Goal: Find specific page/section: Find specific page/section

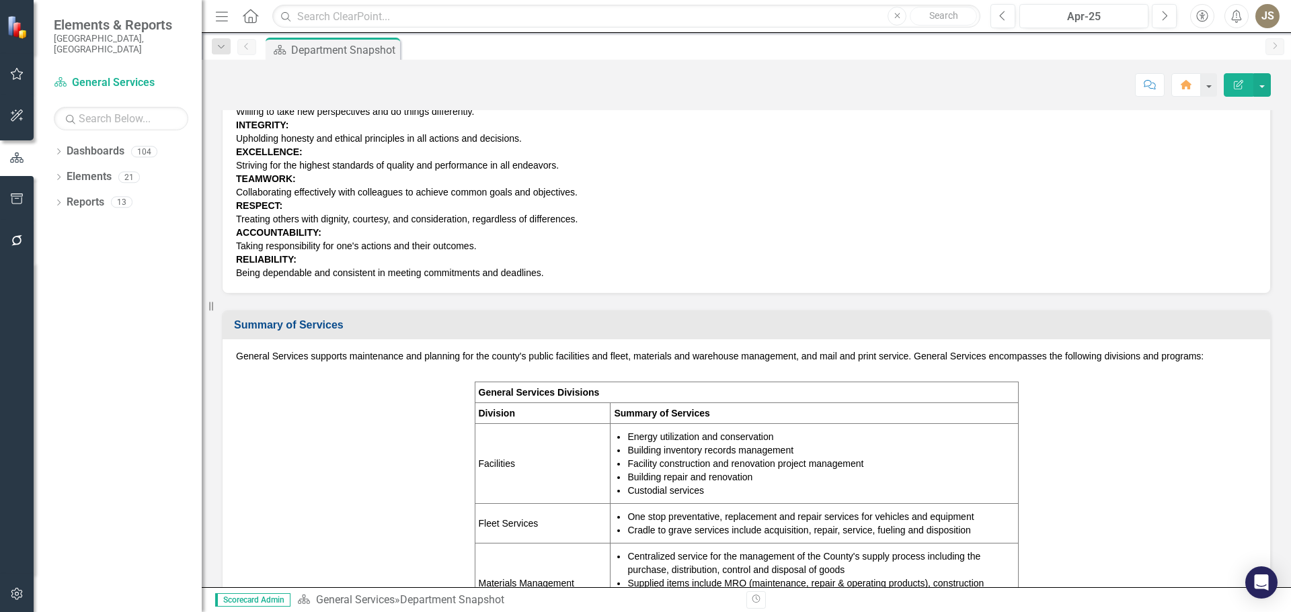
scroll to position [269, 0]
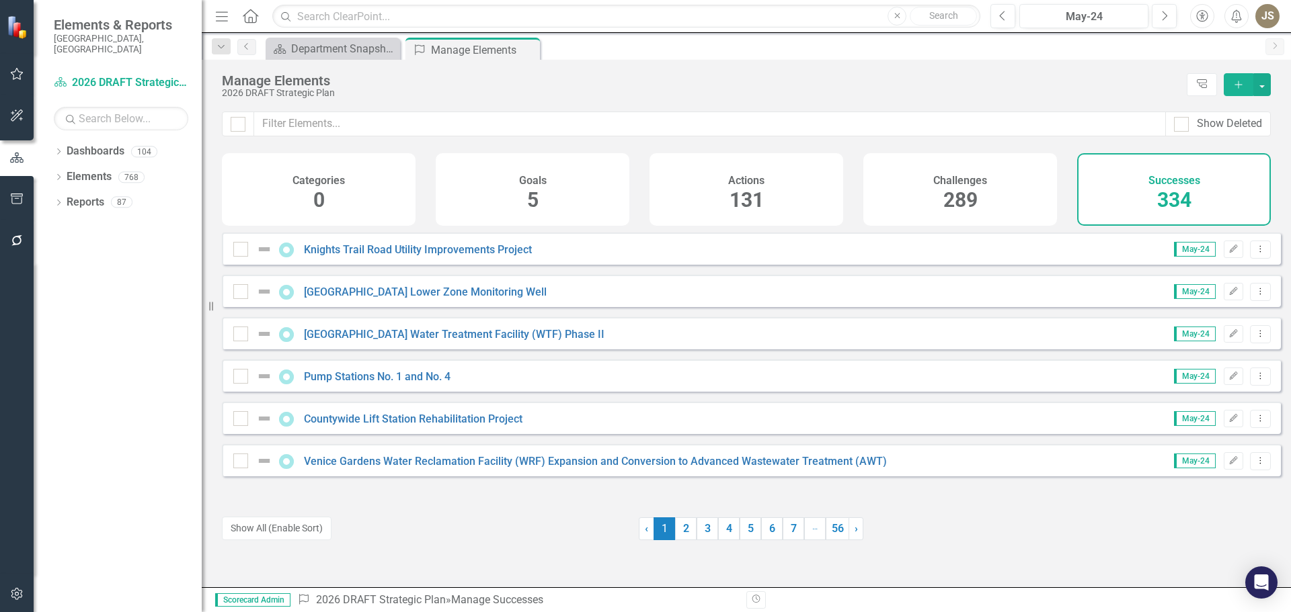
click at [1179, 188] on span "334" at bounding box center [1174, 200] width 34 height 24
click at [1168, 19] on button "Next" at bounding box center [1164, 16] width 25 height 24
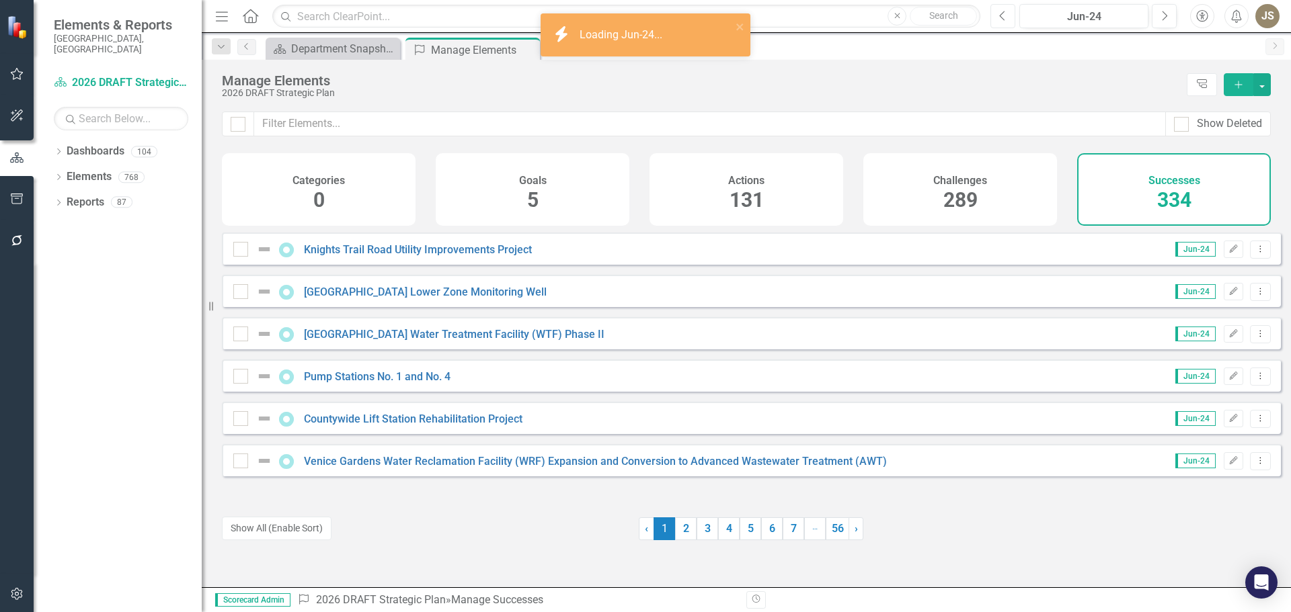
click at [1000, 18] on icon "Previous" at bounding box center [1002, 16] width 7 height 12
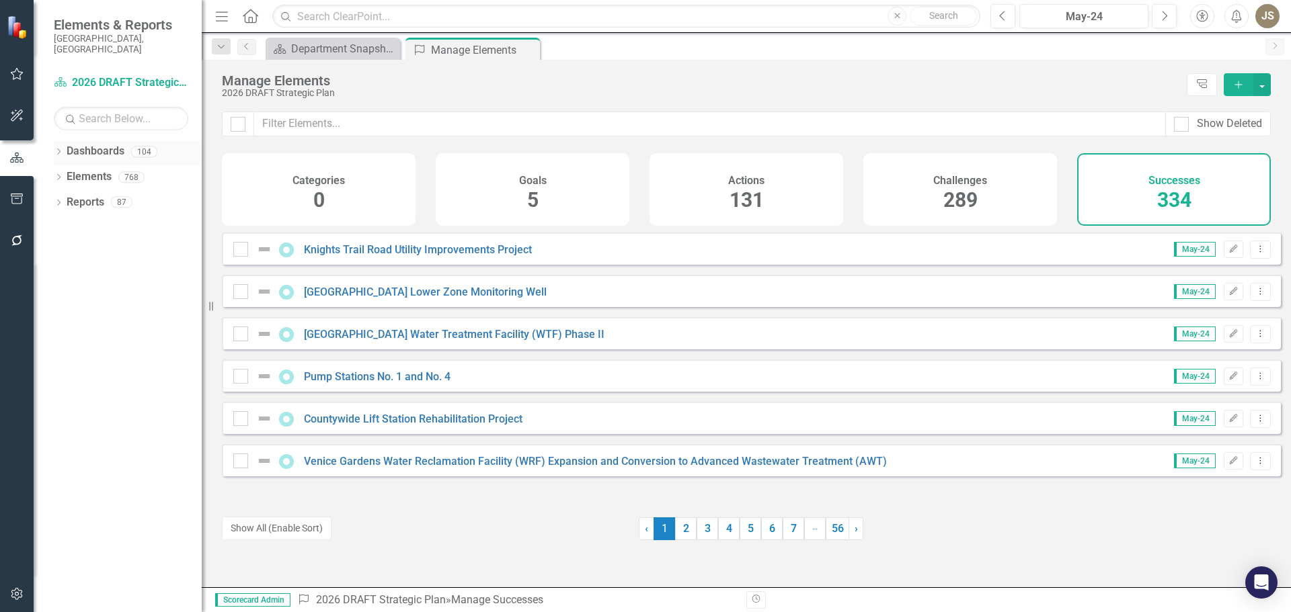
click at [77, 144] on link "Dashboards" at bounding box center [96, 151] width 58 height 15
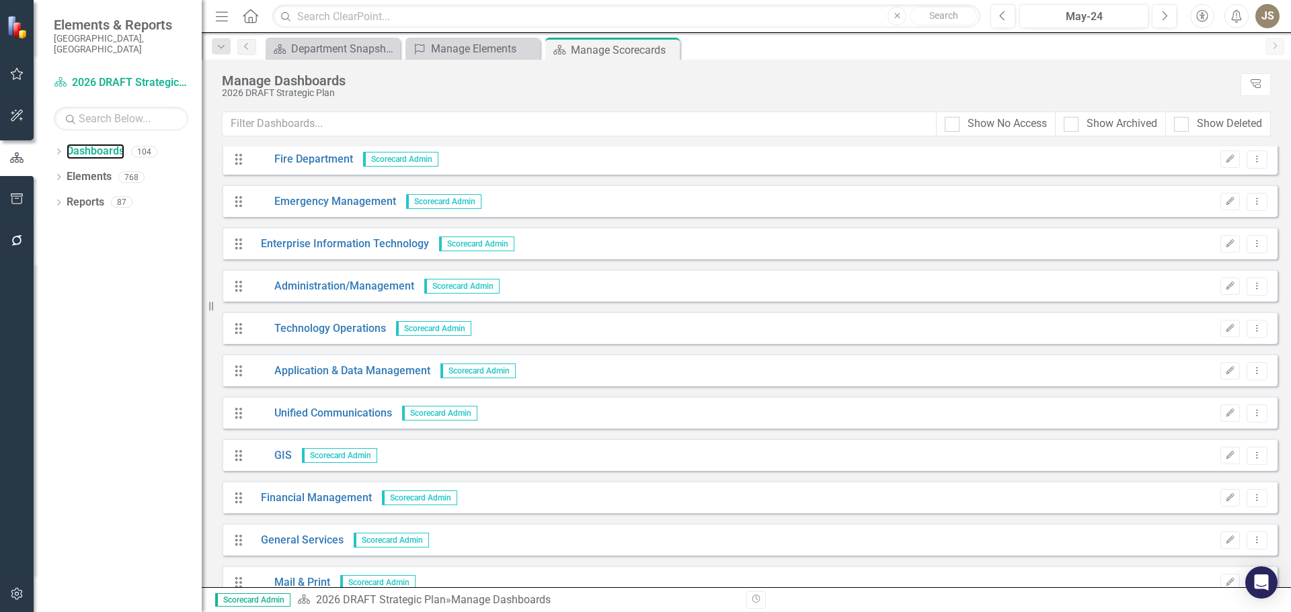
scroll to position [471, 0]
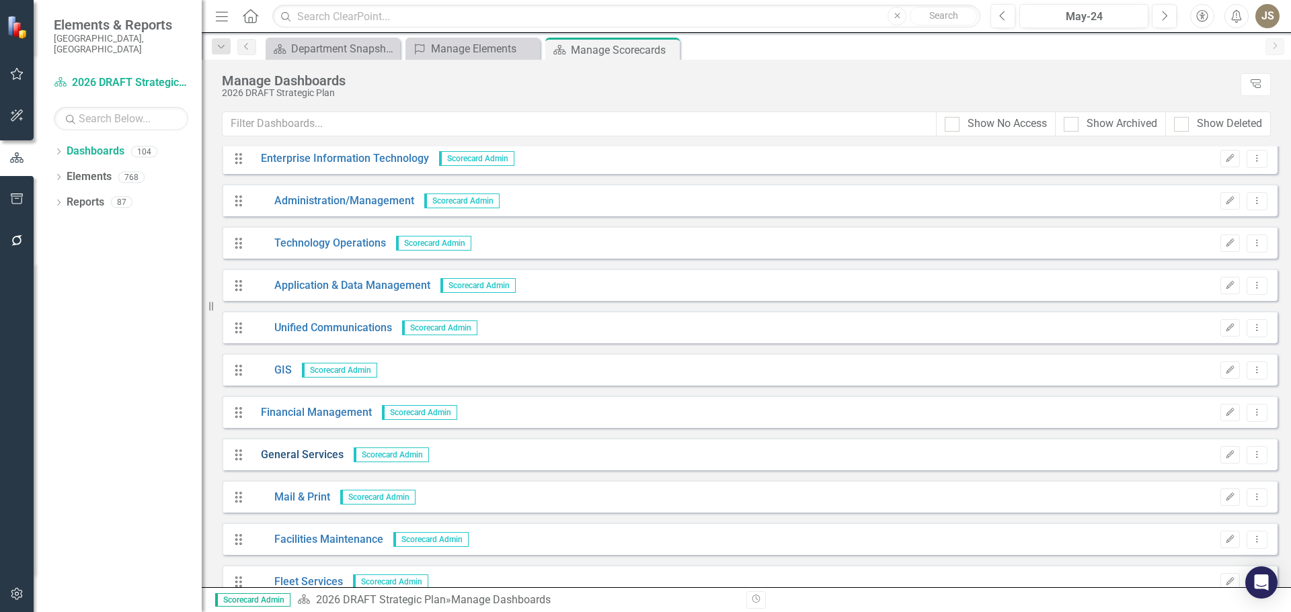
click at [312, 454] on link "General Services" at bounding box center [297, 455] width 93 height 15
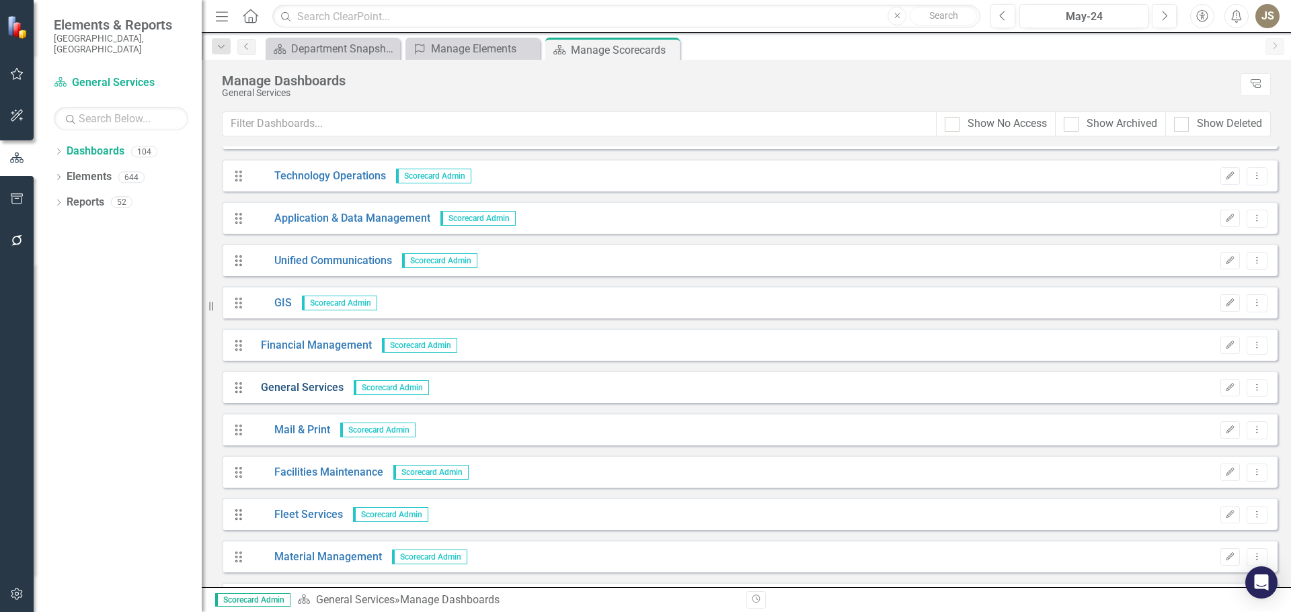
click at [280, 386] on link "General Services" at bounding box center [297, 388] width 93 height 15
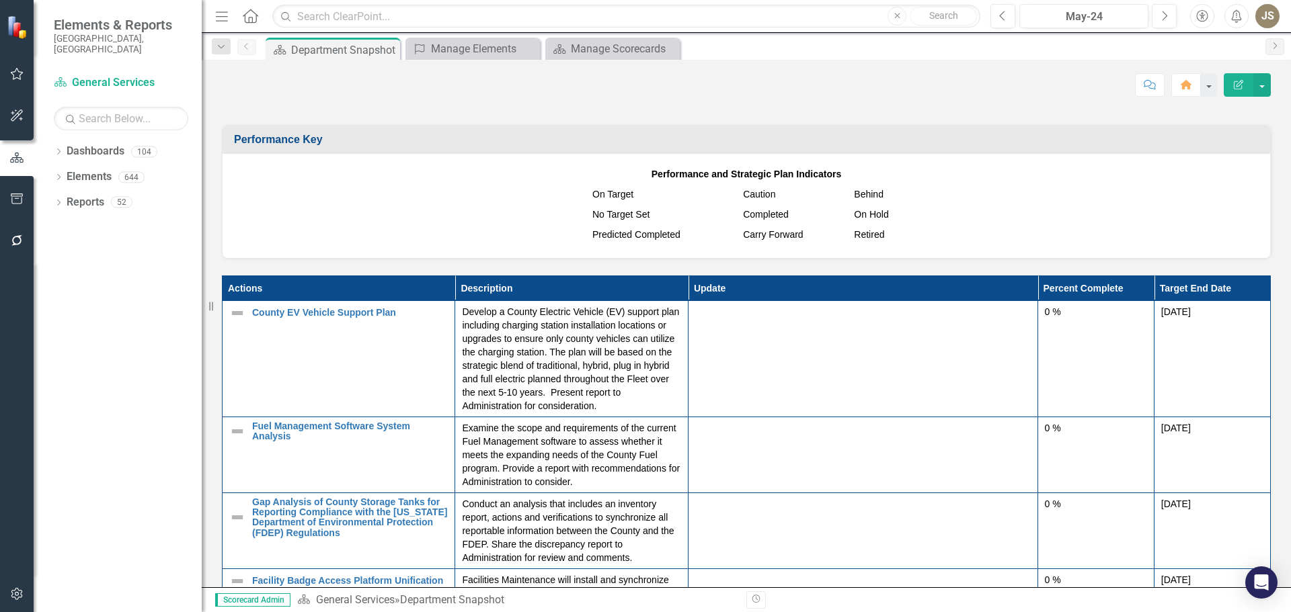
scroll to position [1412, 0]
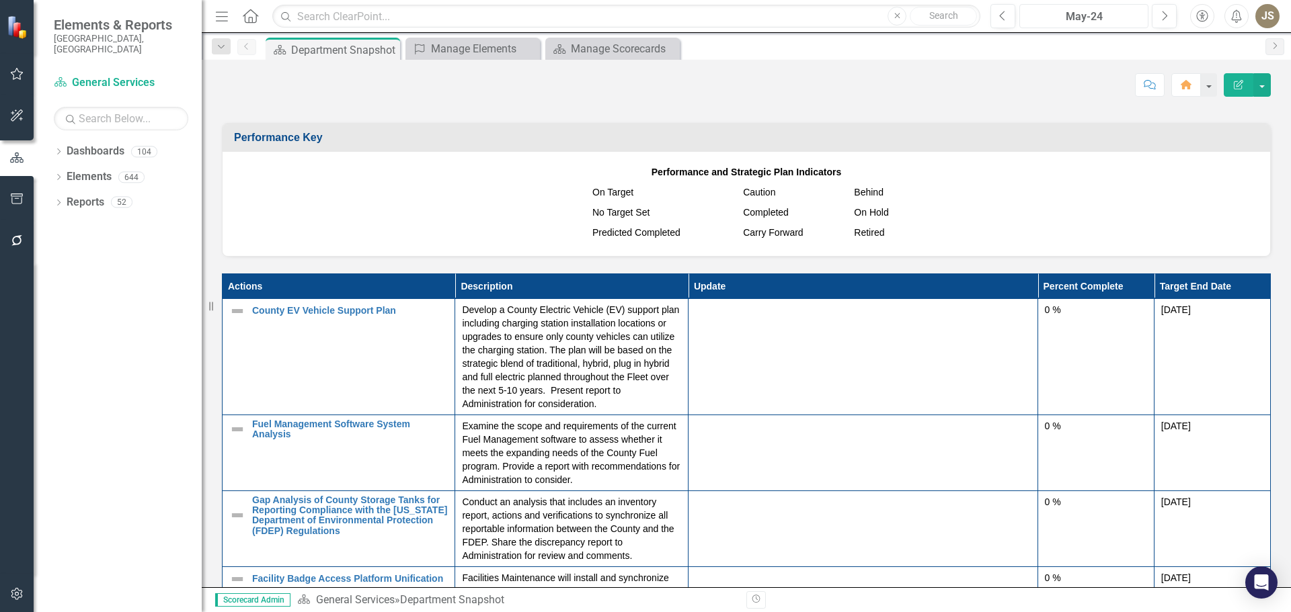
click at [1057, 21] on div "May-24" at bounding box center [1084, 17] width 120 height 16
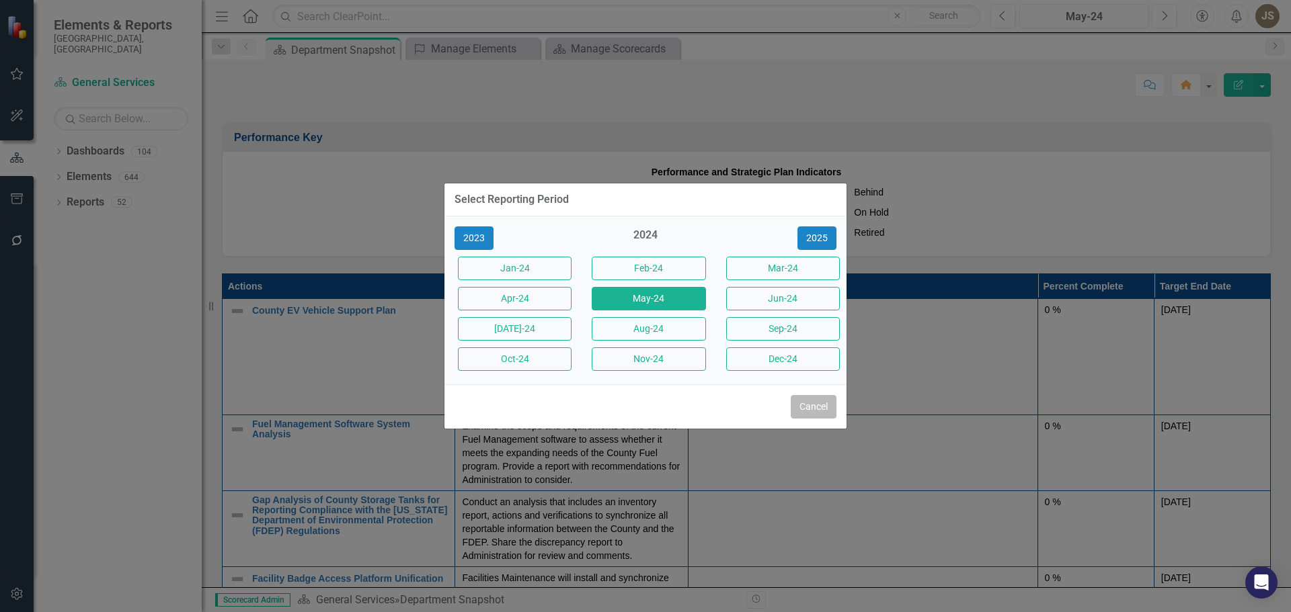
click at [794, 407] on button "Cancel" at bounding box center [814, 407] width 46 height 24
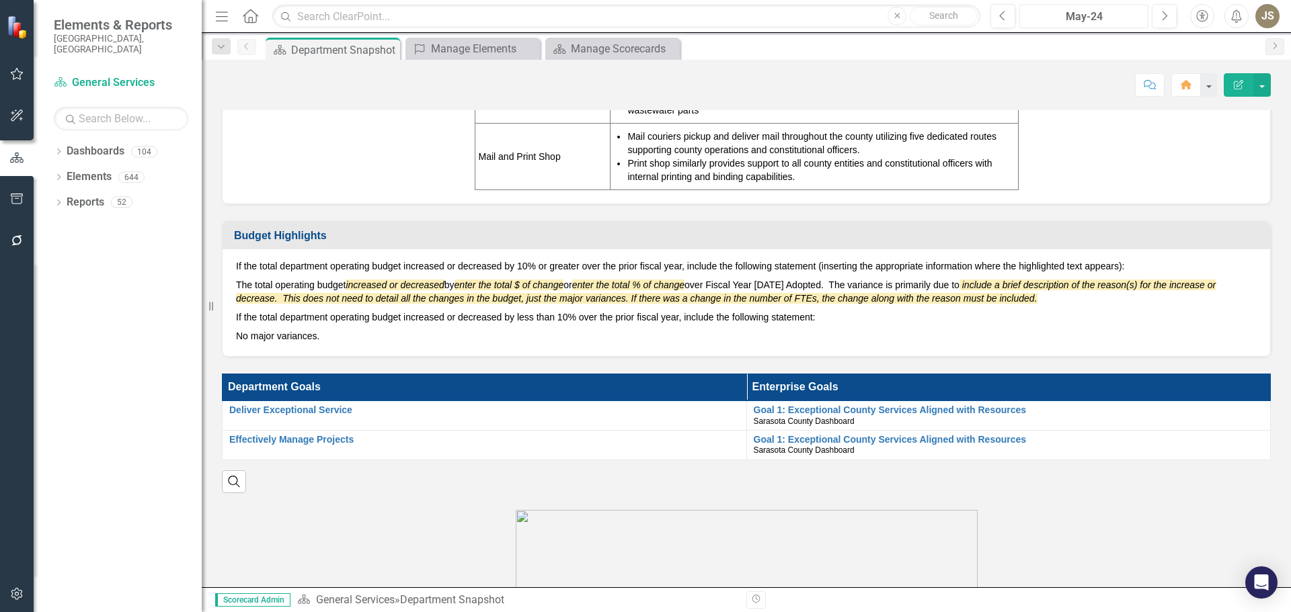
scroll to position [740, 0]
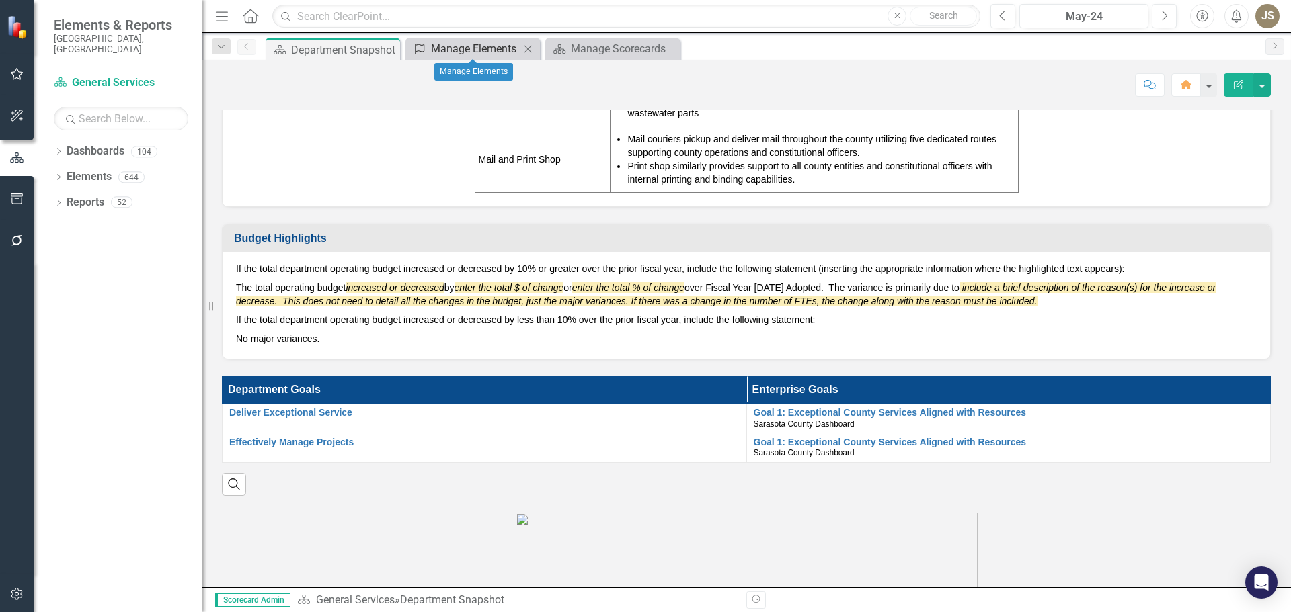
click at [506, 54] on div "Manage Elements" at bounding box center [475, 48] width 89 height 17
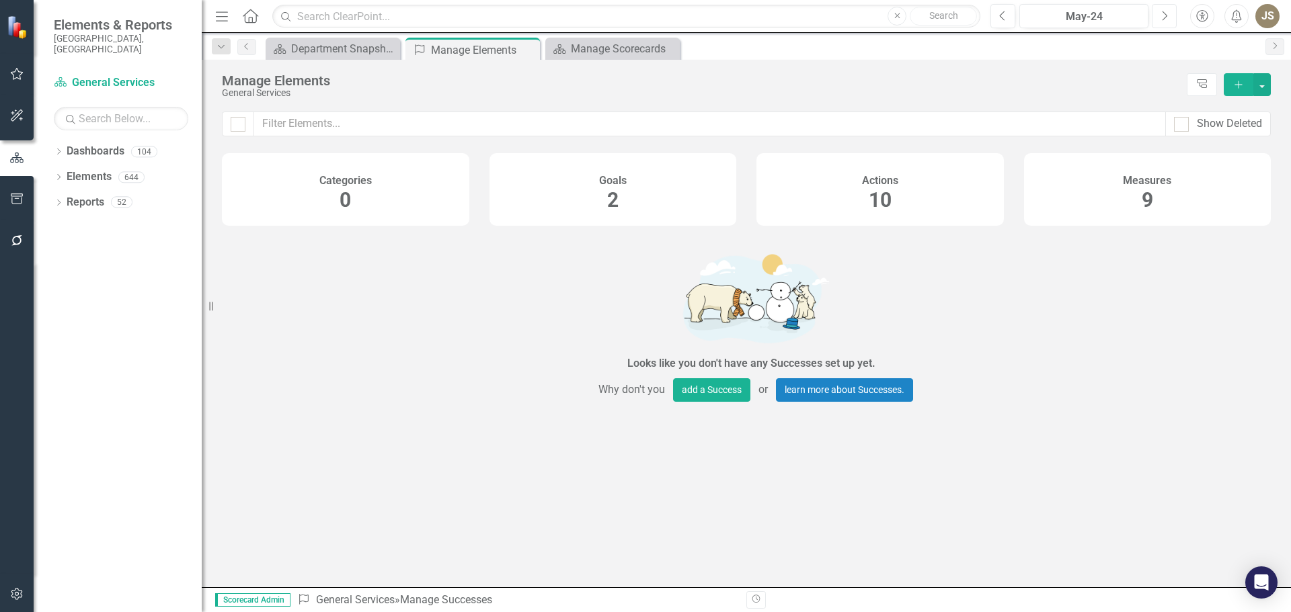
click at [1157, 19] on button "Next" at bounding box center [1164, 16] width 25 height 24
click at [1095, 11] on div "[DATE]-24" at bounding box center [1084, 17] width 120 height 16
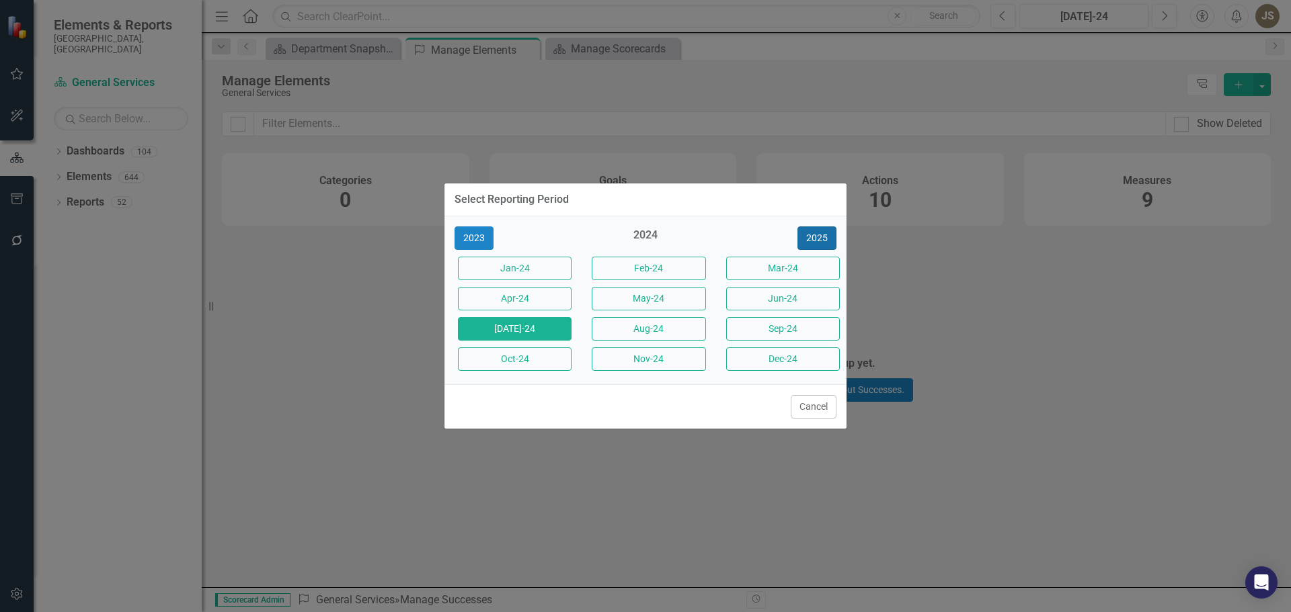
click at [816, 240] on button "2025" at bounding box center [816, 239] width 39 height 24
click at [813, 238] on button "2026" at bounding box center [816, 239] width 39 height 24
click at [818, 404] on button "Cancel" at bounding box center [814, 407] width 46 height 24
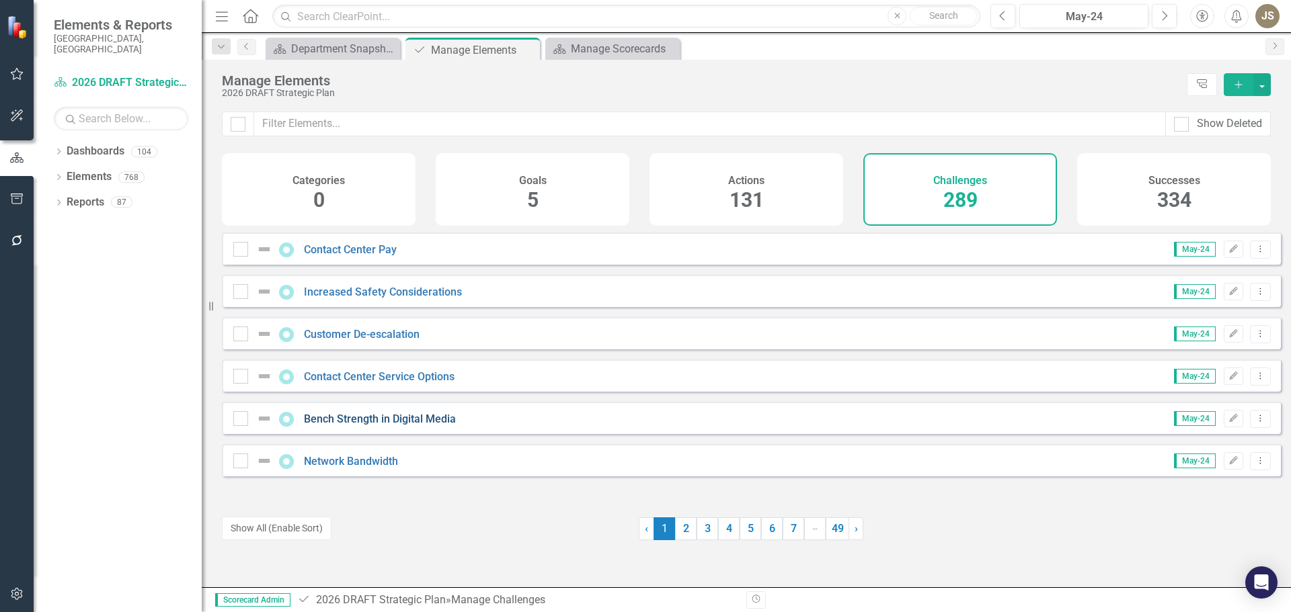
click at [394, 426] on link "Bench Strength in Digital Media" at bounding box center [380, 419] width 152 height 13
click at [681, 528] on link "2" at bounding box center [686, 529] width 22 height 23
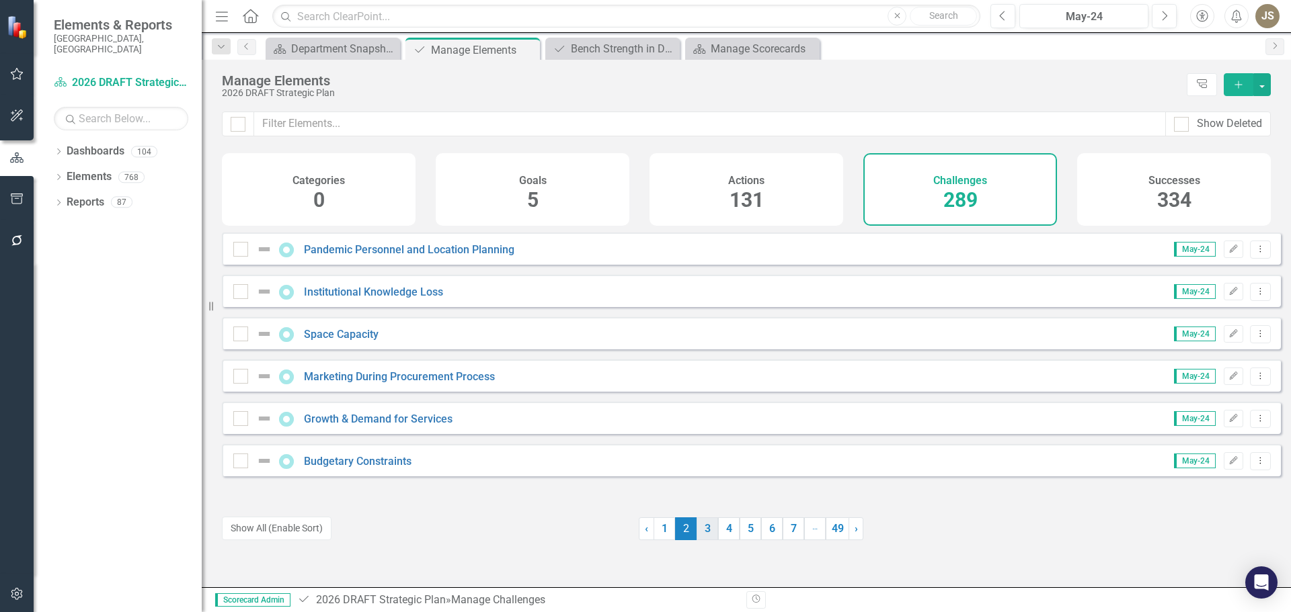
click at [709, 532] on link "3" at bounding box center [708, 529] width 22 height 23
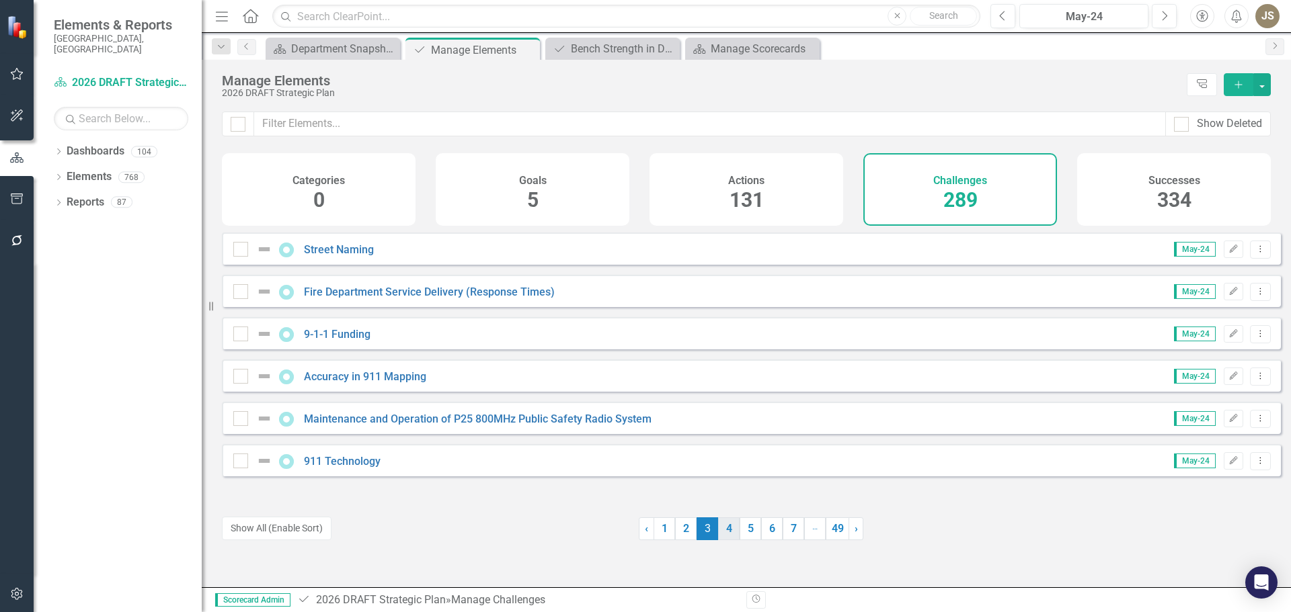
click at [725, 534] on link "4" at bounding box center [729, 529] width 22 height 23
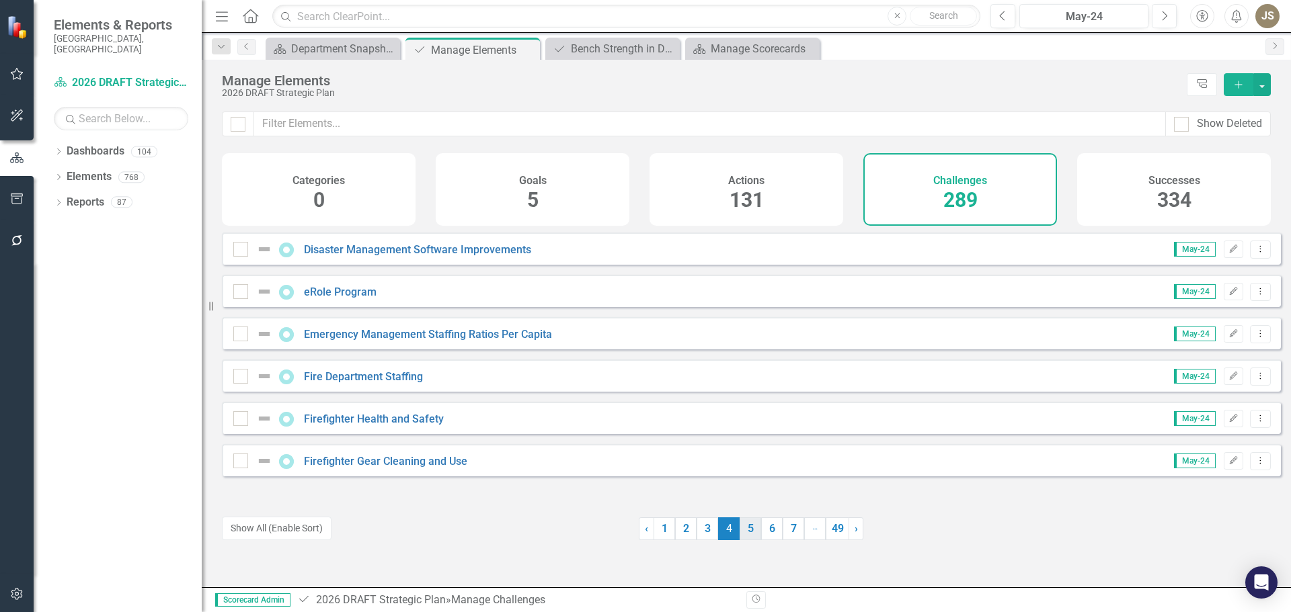
click at [748, 537] on link "5" at bounding box center [751, 529] width 22 height 23
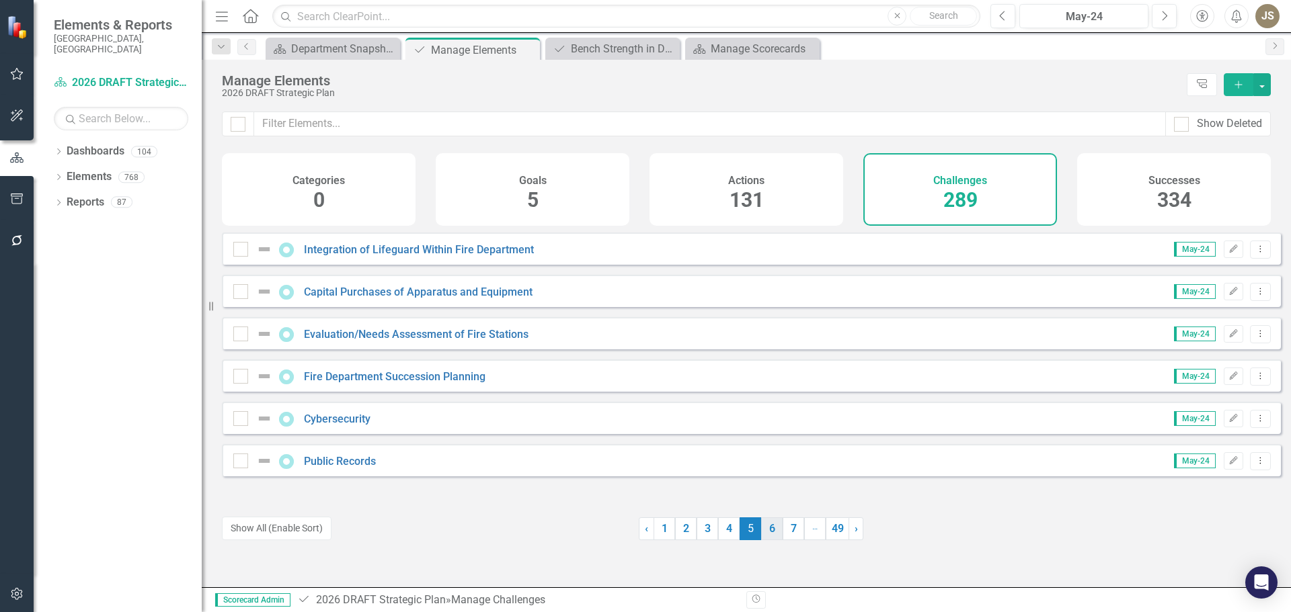
click at [768, 538] on link "6" at bounding box center [772, 529] width 22 height 23
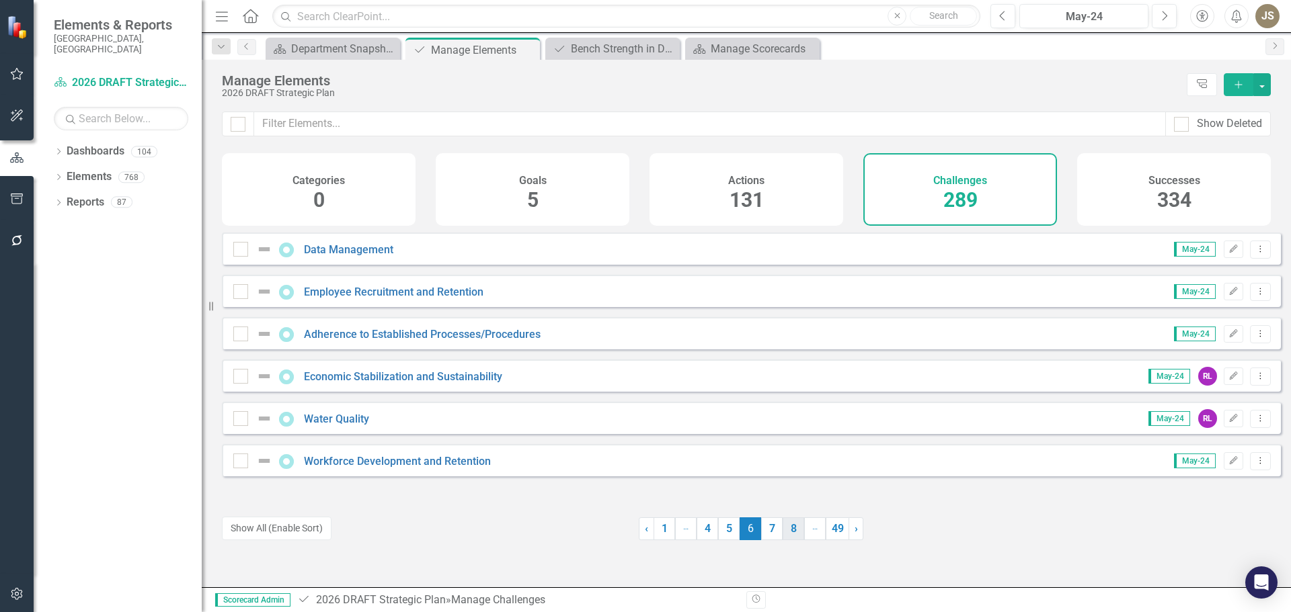
click at [797, 529] on link "8" at bounding box center [794, 529] width 22 height 23
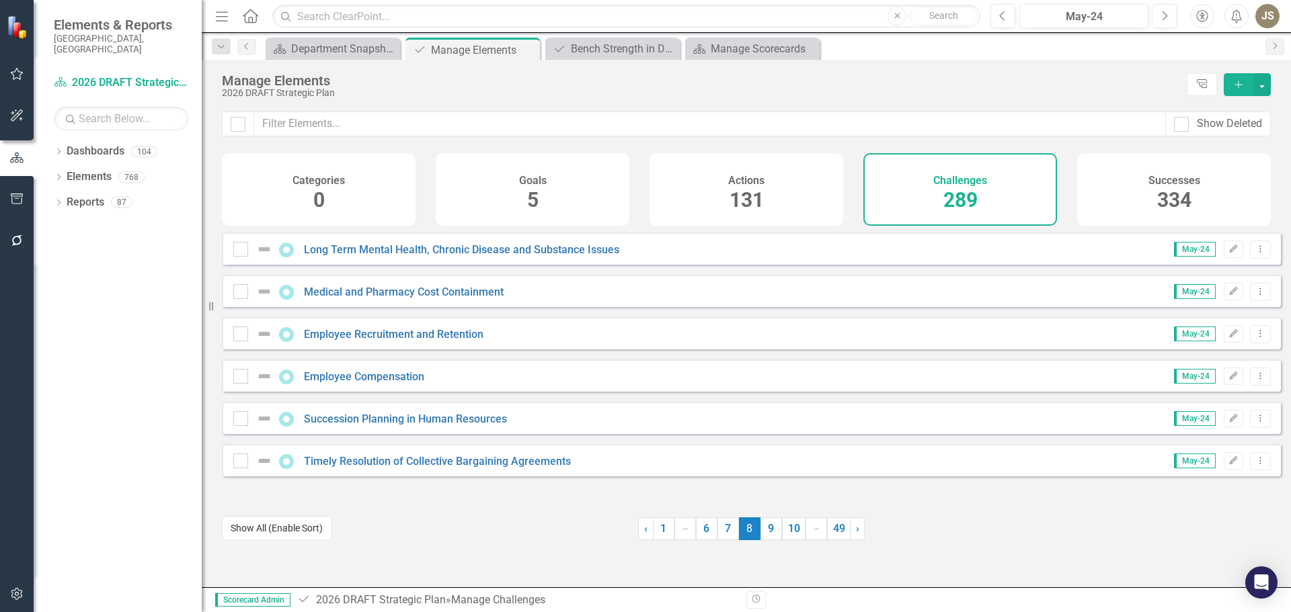
click at [280, 528] on button "Show All (Enable Sort)" at bounding box center [277, 529] width 110 height 24
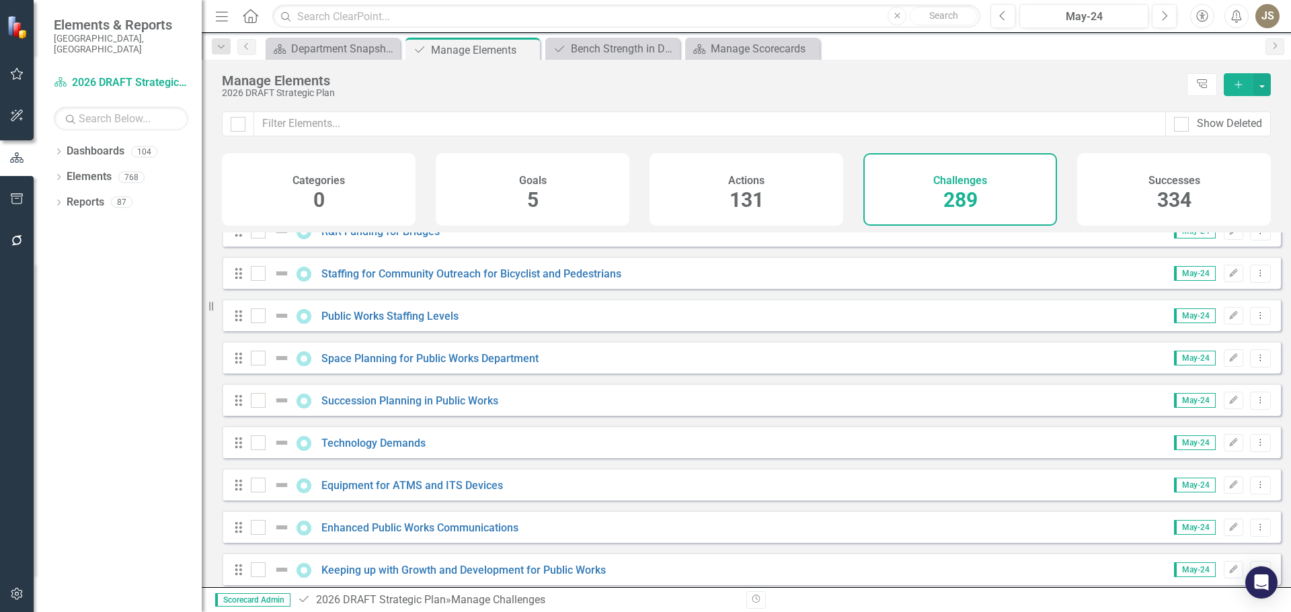
scroll to position [4505, 0]
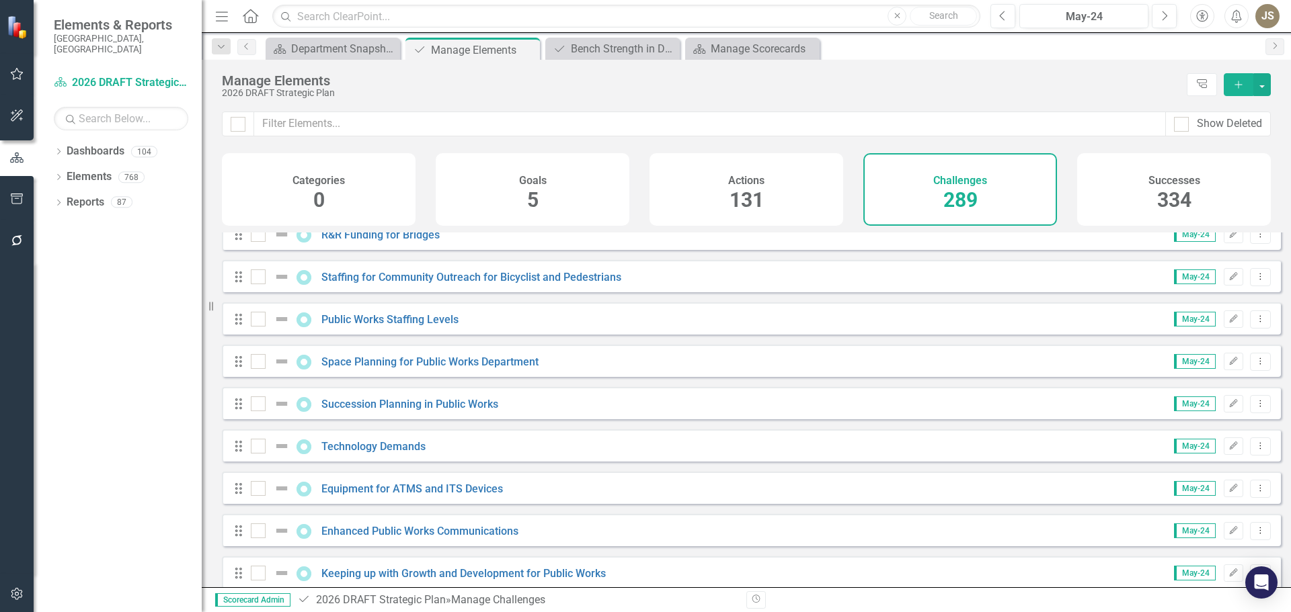
click at [1205, 184] on div "Successes 334" at bounding box center [1174, 189] width 194 height 73
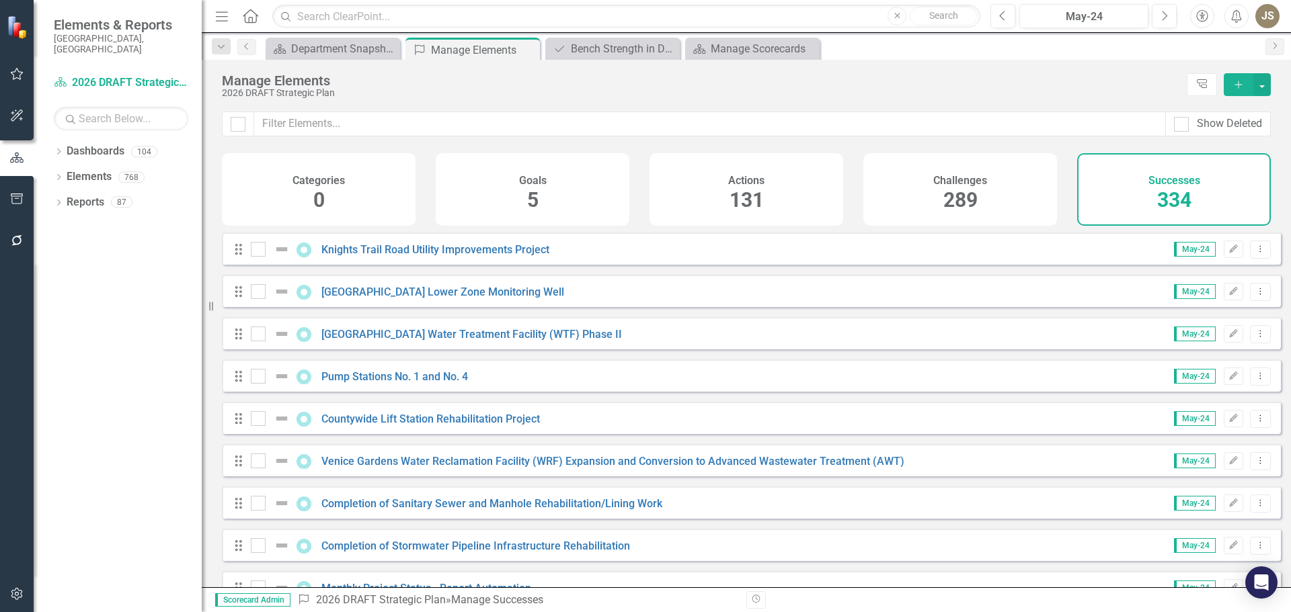
checkbox input "false"
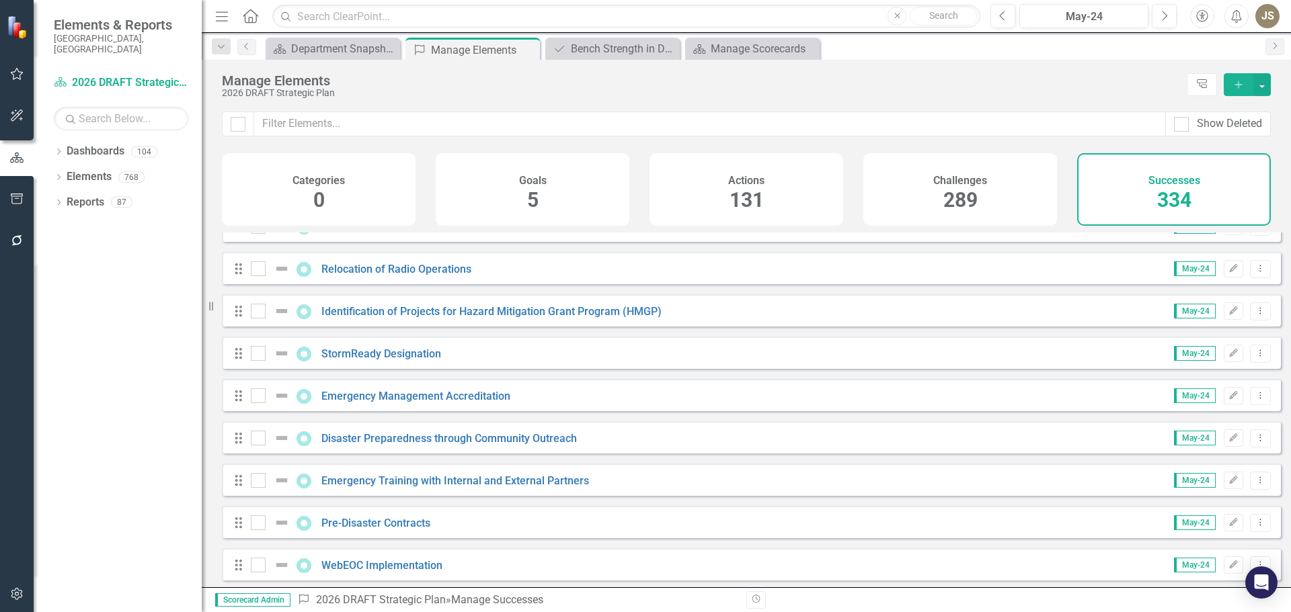
scroll to position [2151, 0]
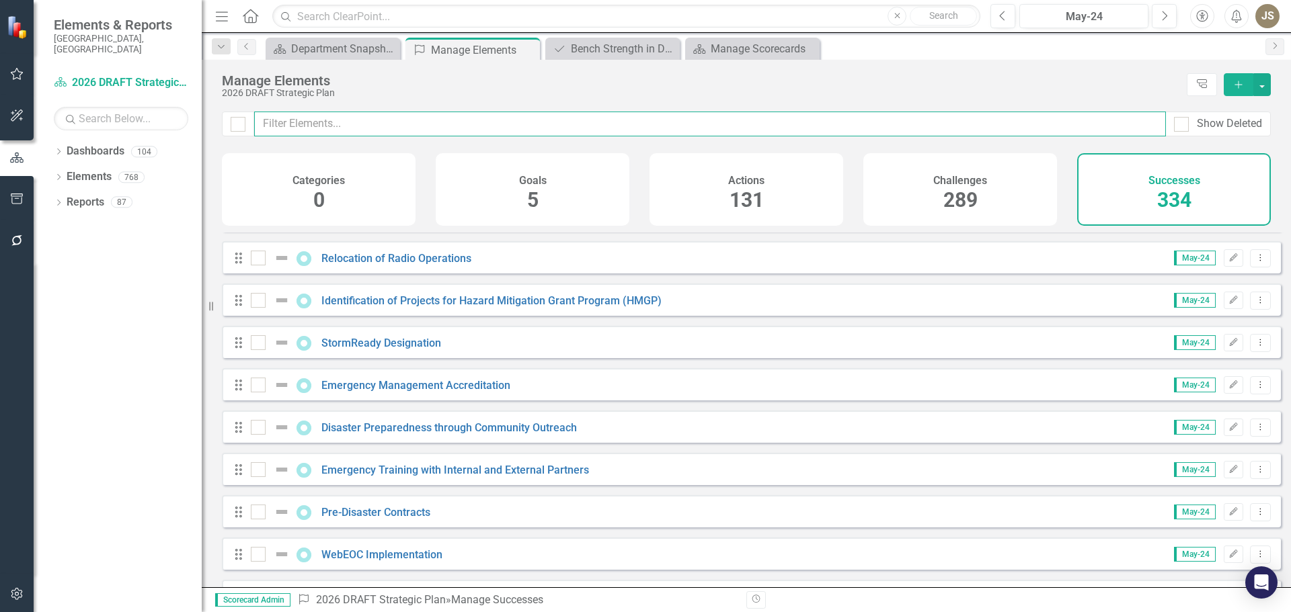
click at [320, 126] on input "text" at bounding box center [710, 124] width 912 height 25
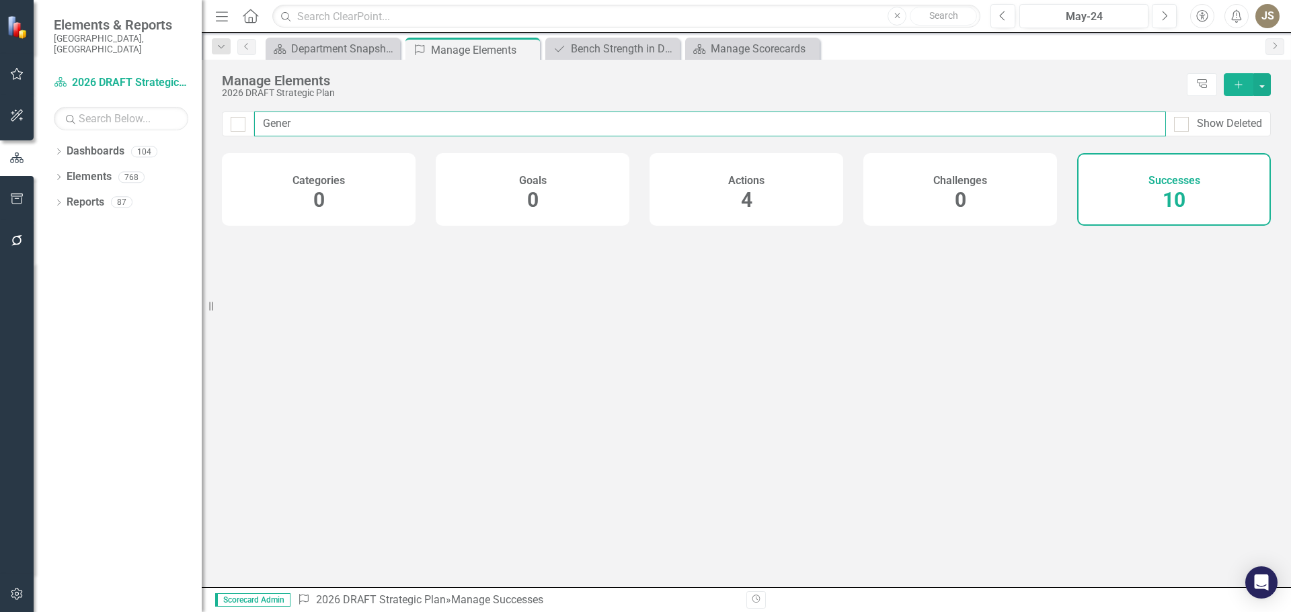
type input "Genera"
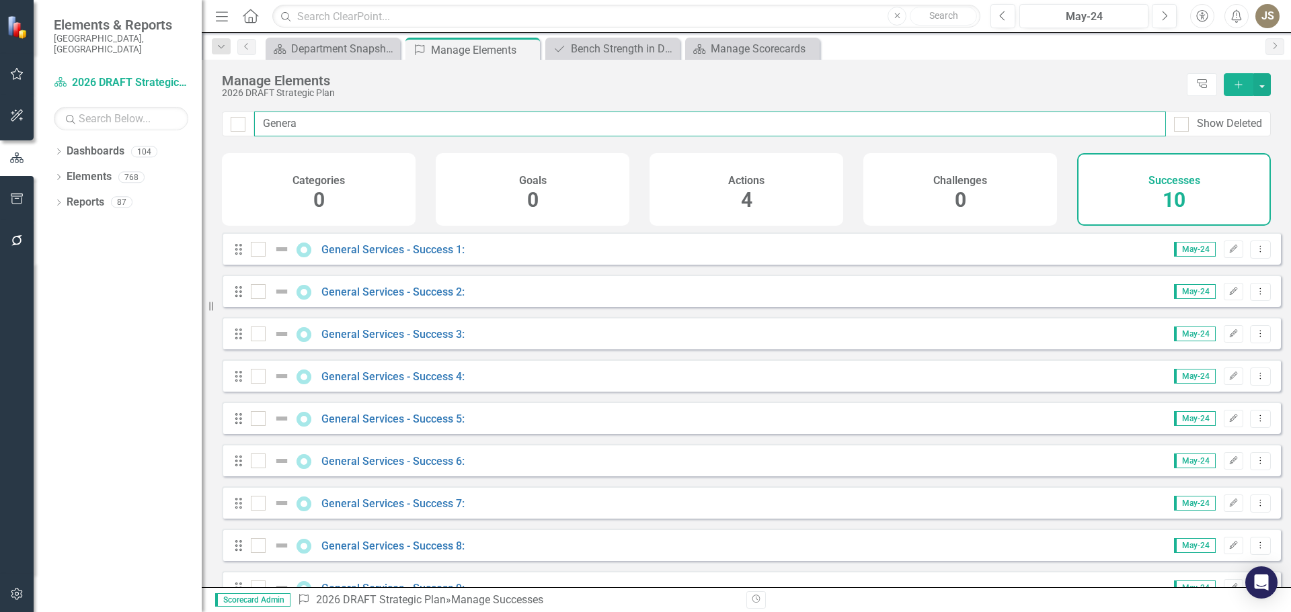
checkbox input "false"
type input "General"
checkbox input "false"
type input "General"
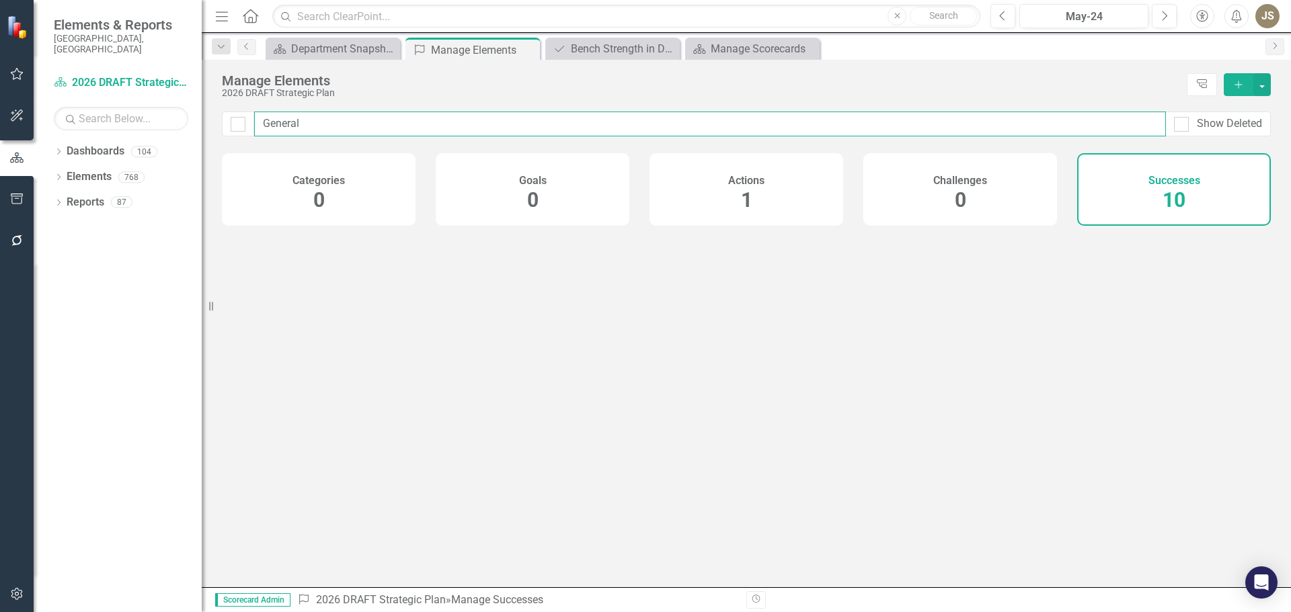
checkbox input "false"
type input "General S"
checkbox input "false"
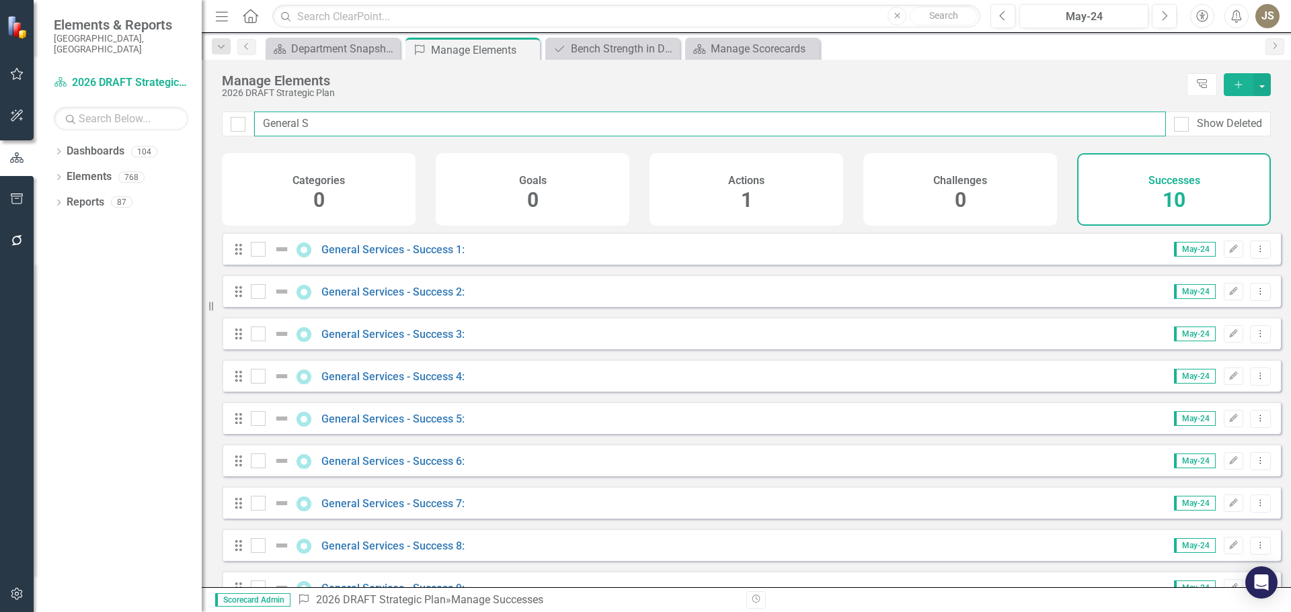
type input "General Se"
checkbox input "false"
type input "General Ser"
checkbox input "false"
type input "General Serv"
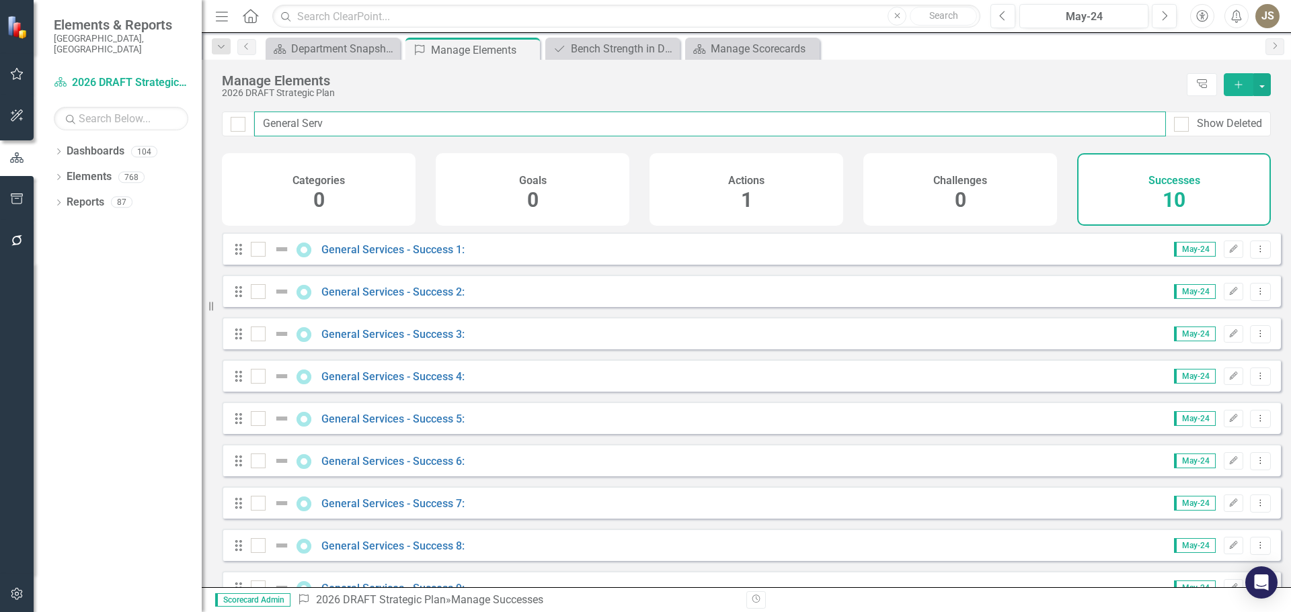
checkbox input "false"
type input "General Servi"
checkbox input "false"
type input "General Servic"
checkbox input "false"
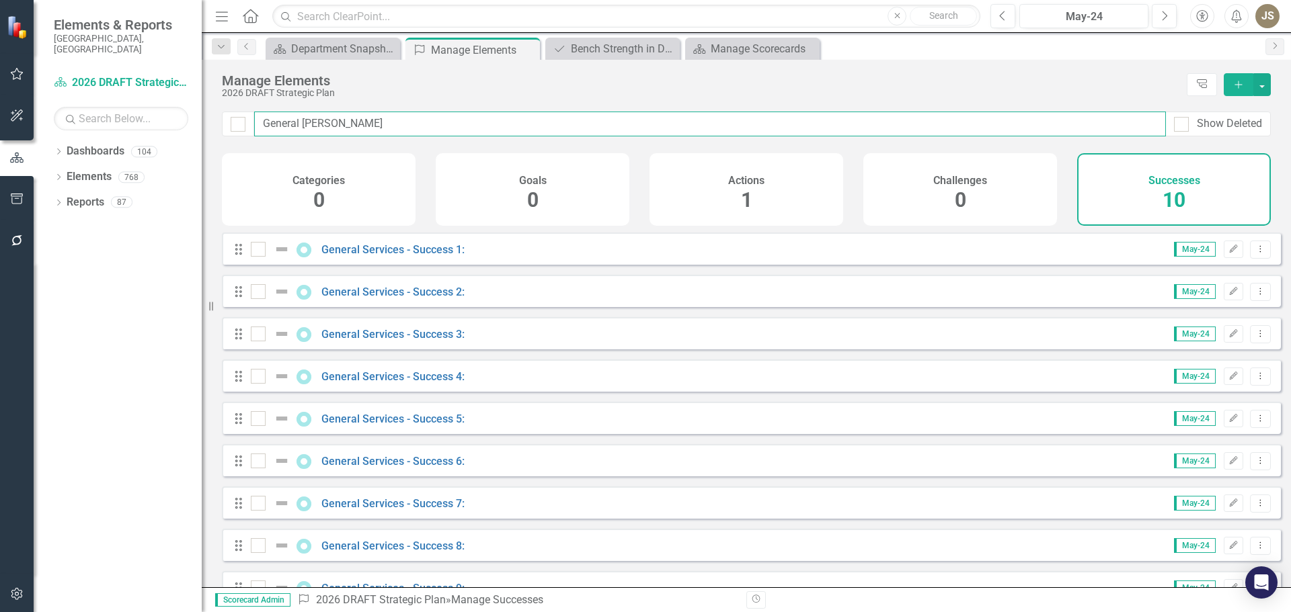
type input "General Service"
checkbox input "false"
type input "General Services"
checkbox input "false"
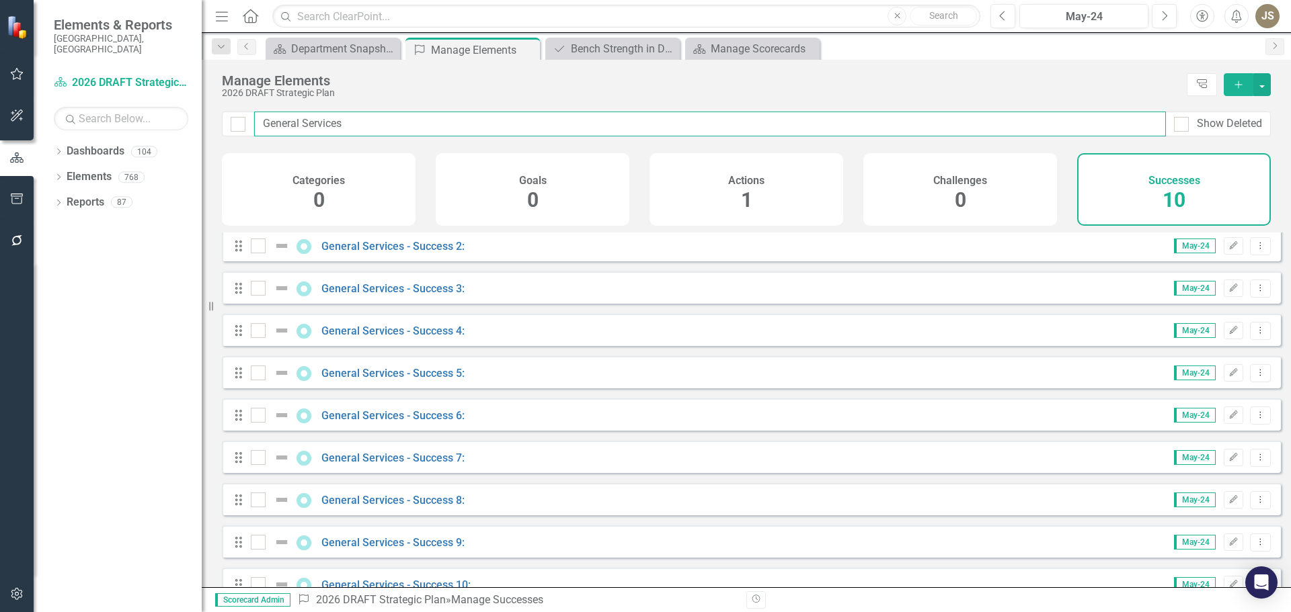
scroll to position [0, 0]
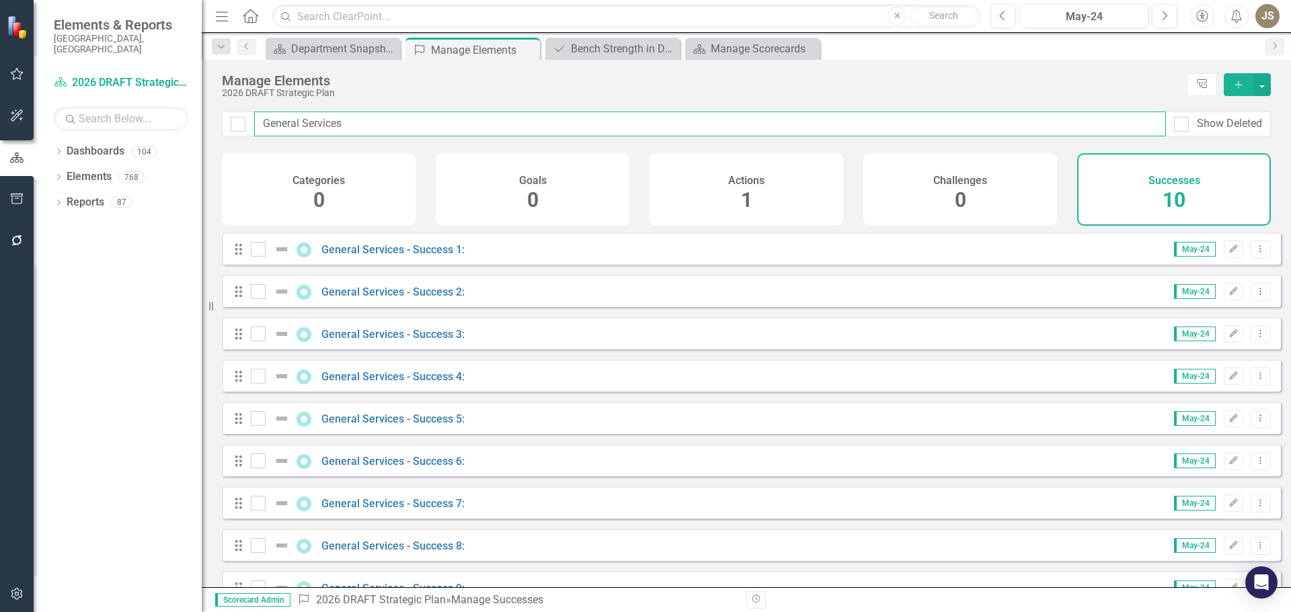
type input "General Services"
